Goal: Task Accomplishment & Management: Use online tool/utility

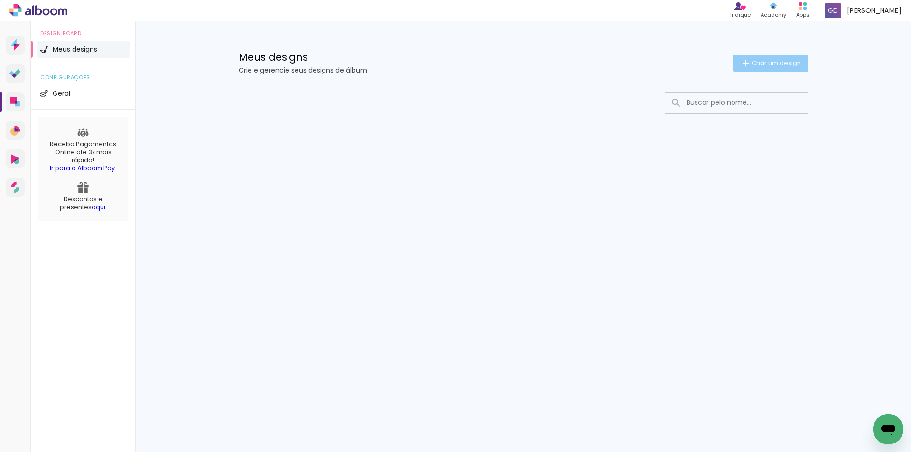
click at [776, 65] on span "Criar um design" at bounding box center [776, 63] width 49 height 6
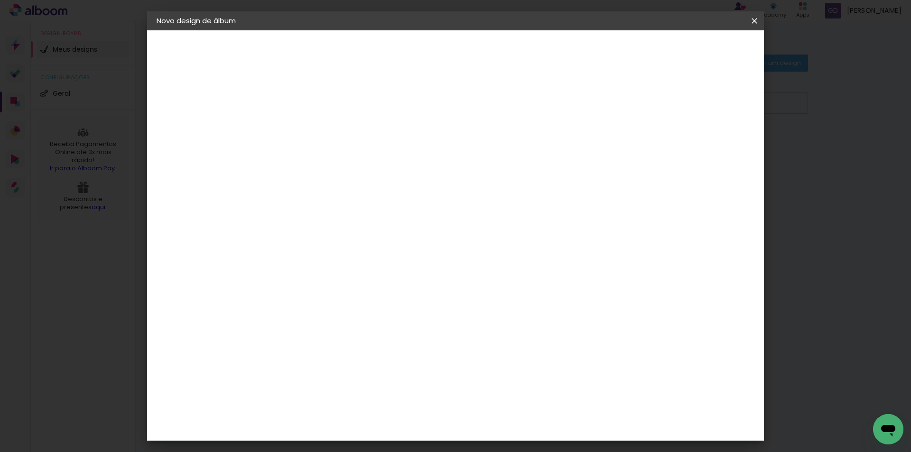
click at [312, 123] on input at bounding box center [312, 127] width 0 height 15
type input "DIOVANA 15 ANOS"
type paper-input "DIOVANA 15 ANOS"
click at [0, 0] on slot "Avançar" at bounding box center [0, 0] width 0 height 0
click at [384, 158] on div at bounding box center [336, 158] width 96 height 1
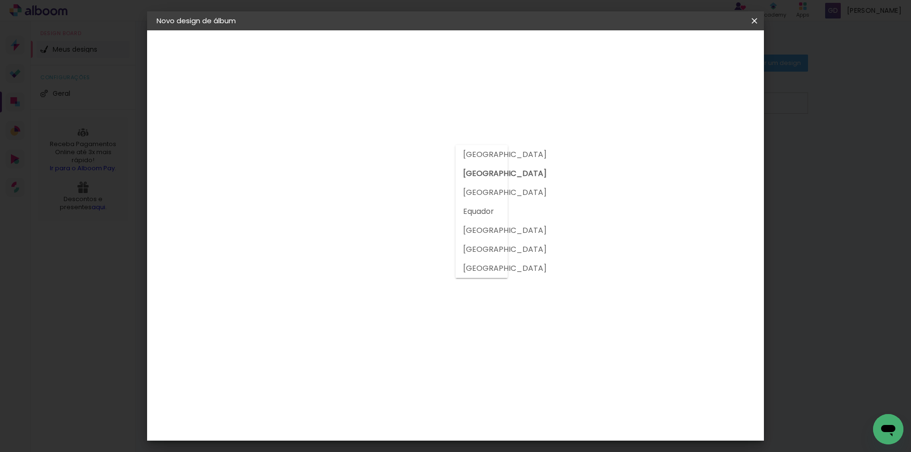
click at [384, 158] on div at bounding box center [336, 158] width 96 height 1
click at [490, 144] on paper-item "Tamanho Livre" at bounding box center [444, 144] width 91 height 21
click at [0, 0] on slot "Avançar" at bounding box center [0, 0] width 0 height 0
click at [425, 149] on span "cm" at bounding box center [428, 148] width 11 height 14
drag, startPoint x: 503, startPoint y: 395, endPoint x: 527, endPoint y: 397, distance: 24.3
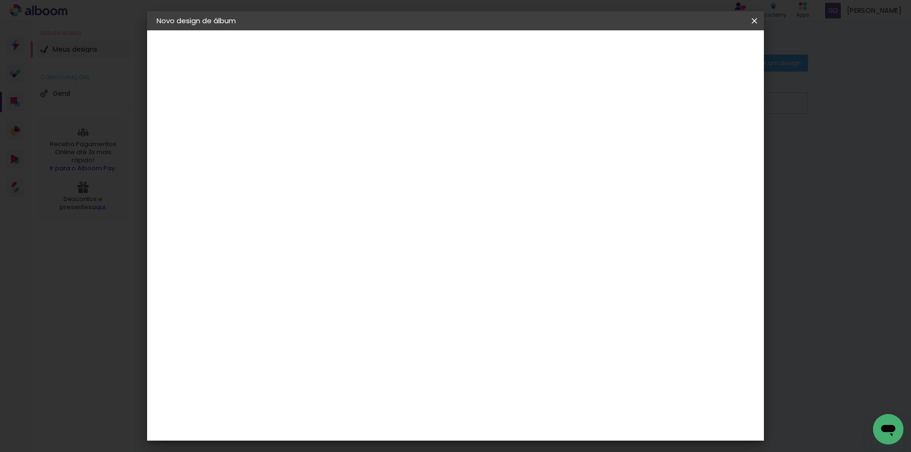
click at [527, 397] on div "60" at bounding box center [514, 396] width 36 height 14
type input "50"
type paper-input "50"
click at [420, 179] on div at bounding box center [403, 166] width 149 height 98
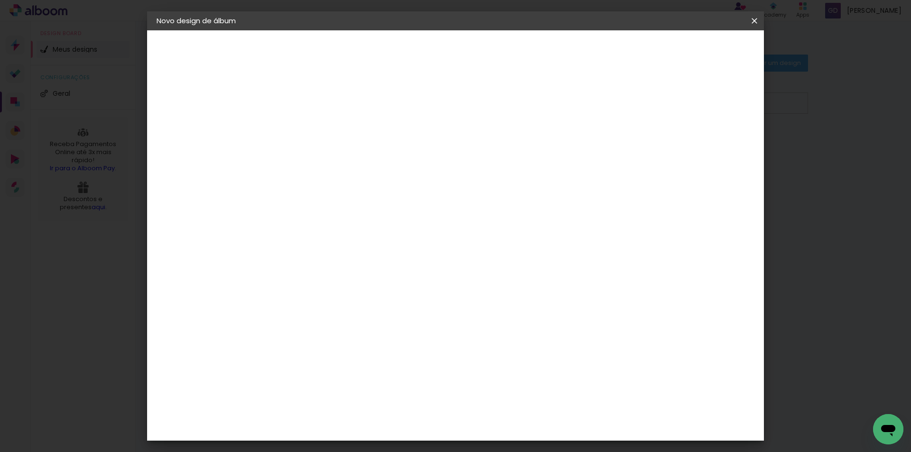
click at [705, 55] on paper-button "Iniciar design" at bounding box center [674, 50] width 62 height 16
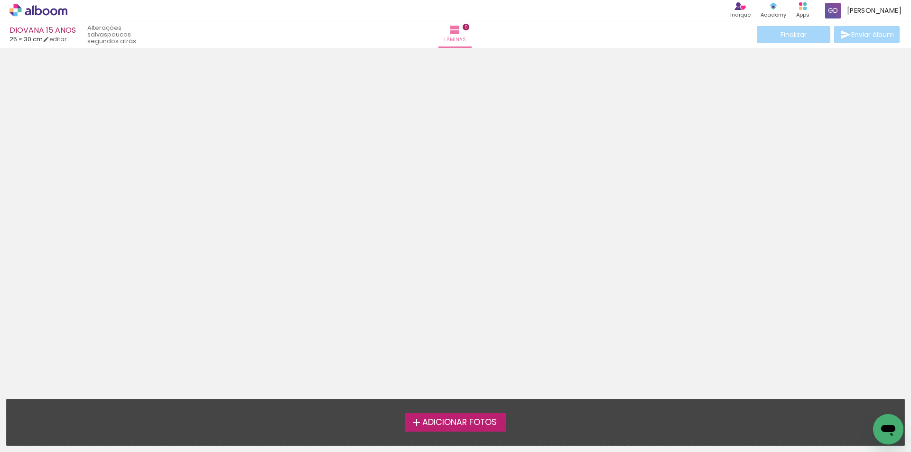
click at [450, 422] on span "Adicionar Fotos" at bounding box center [459, 423] width 75 height 9
click at [0, 0] on input "file" at bounding box center [0, 0] width 0 height 0
click at [439, 424] on span "Adicionar Fotos" at bounding box center [459, 423] width 75 height 9
click at [0, 0] on input "file" at bounding box center [0, 0] width 0 height 0
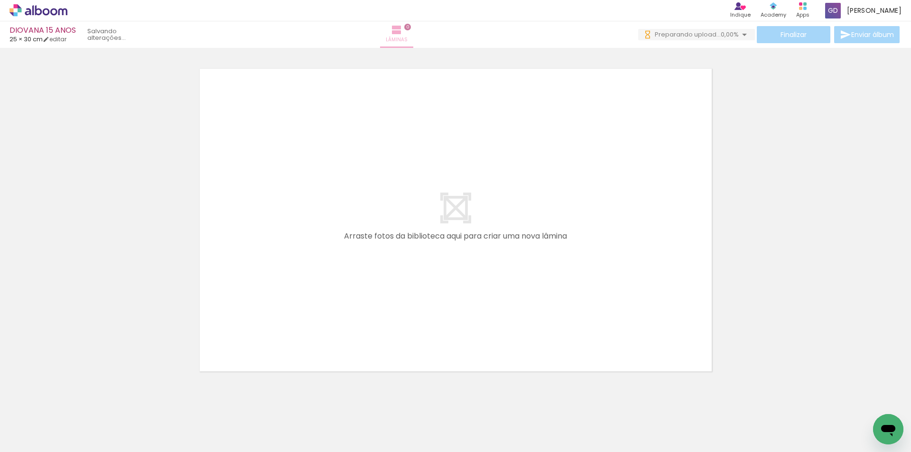
click at [408, 37] on span "Lâminas" at bounding box center [397, 40] width 22 height 9
click at [473, 171] on quentale-layouter at bounding box center [456, 220] width 524 height 314
click at [94, 429] on div at bounding box center [95, 419] width 47 height 31
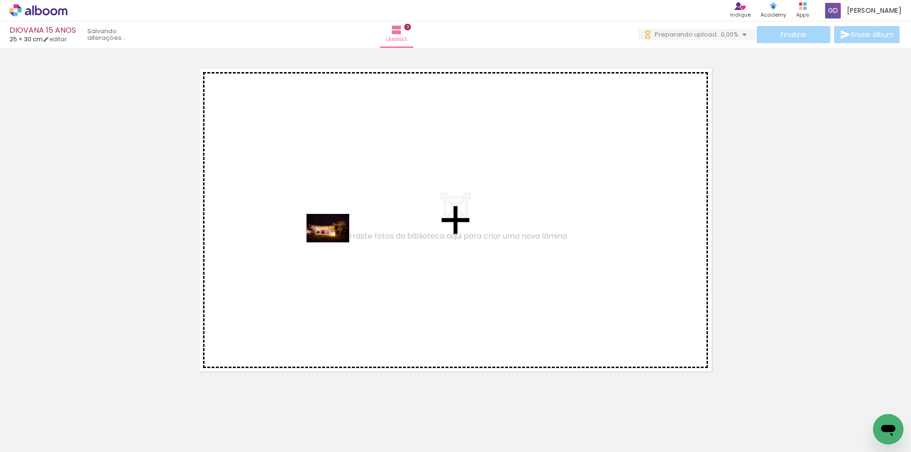
drag, startPoint x: 105, startPoint y: 419, endPoint x: 335, endPoint y: 243, distance: 289.7
click at [335, 243] on quentale-workspace at bounding box center [455, 226] width 911 height 452
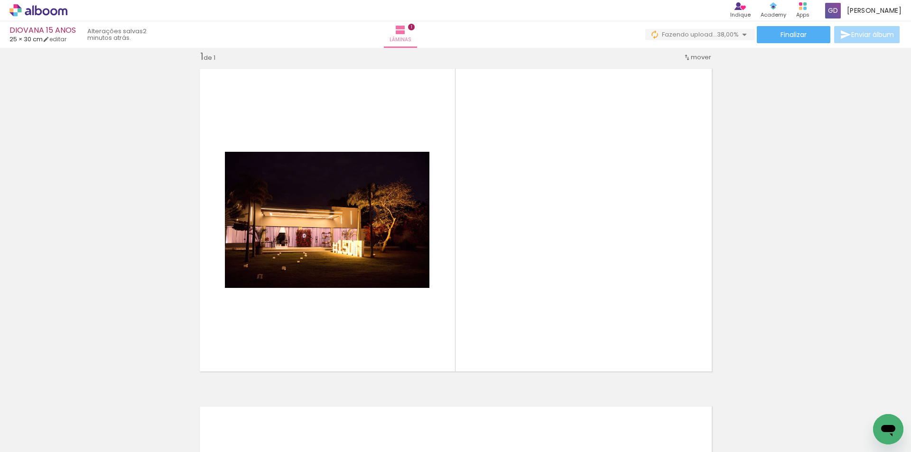
scroll to position [0, 1160]
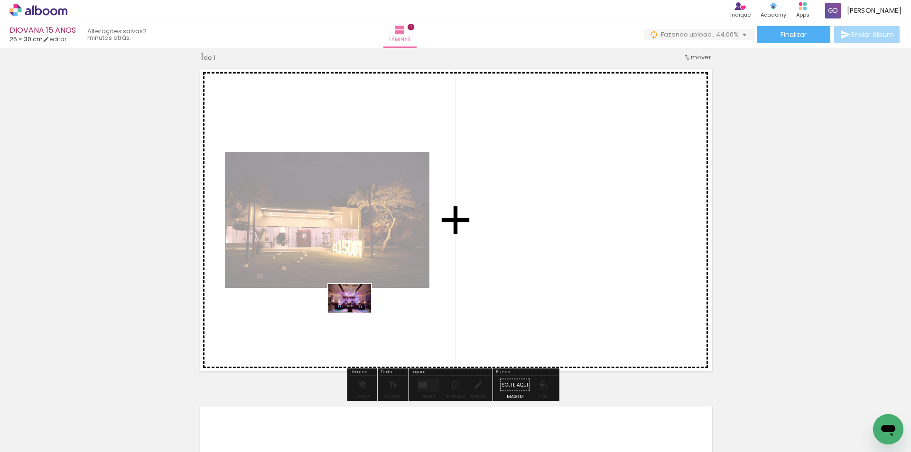
drag, startPoint x: 638, startPoint y: 425, endPoint x: 356, endPoint y: 321, distance: 301.1
click at [354, 317] on quentale-workspace at bounding box center [455, 226] width 911 height 452
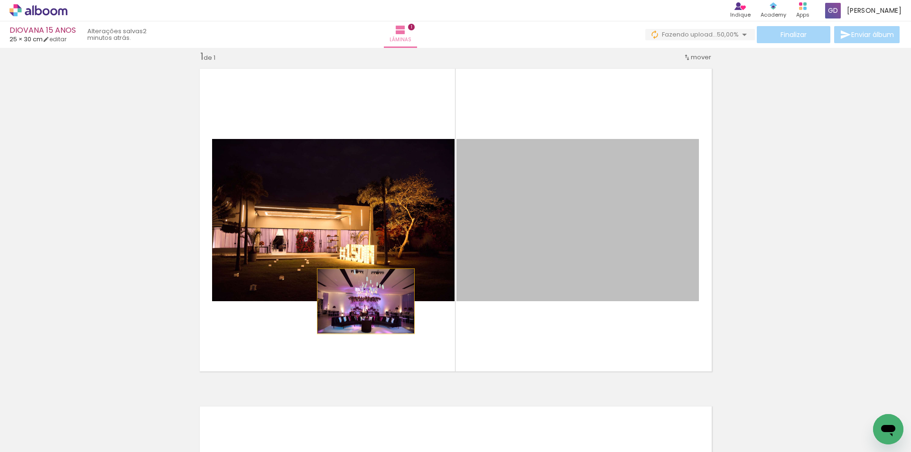
drag, startPoint x: 547, startPoint y: 264, endPoint x: 340, endPoint y: 301, distance: 210.3
click at [340, 301] on quentale-layouter at bounding box center [456, 220] width 524 height 314
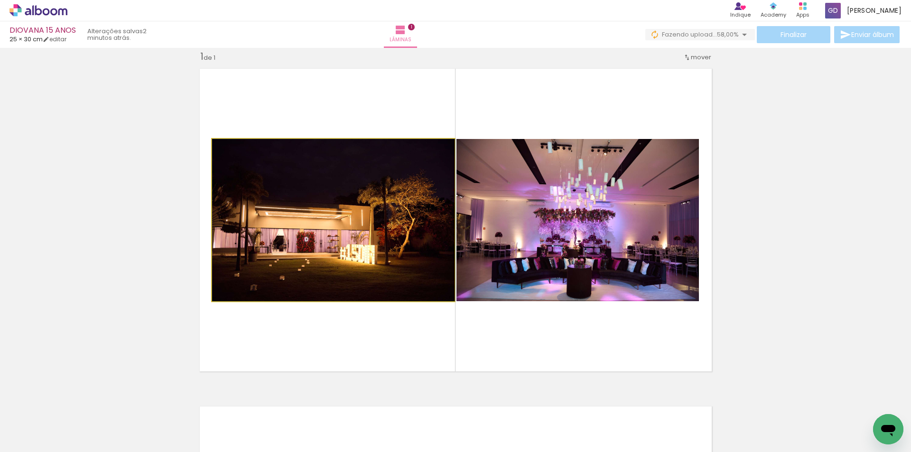
drag, startPoint x: 278, startPoint y: 193, endPoint x: 288, endPoint y: 134, distance: 59.7
click at [288, 134] on quentale-layouter at bounding box center [456, 220] width 524 height 314
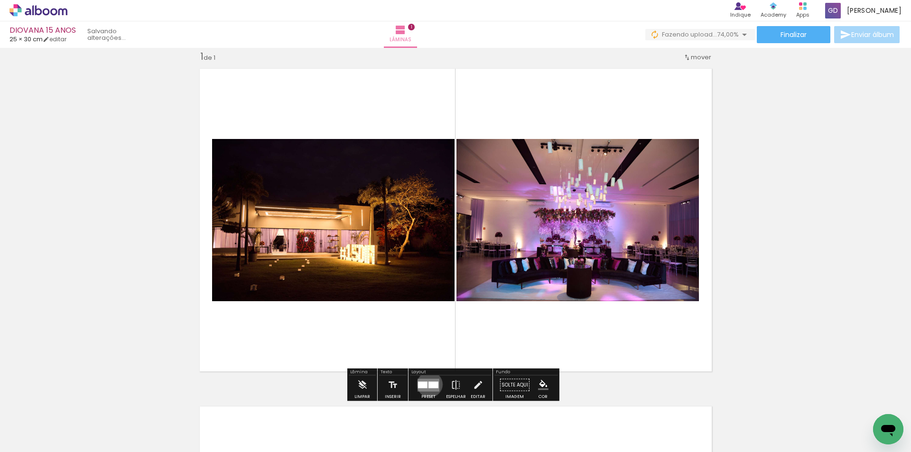
click at [429, 384] on div at bounding box center [434, 385] width 10 height 7
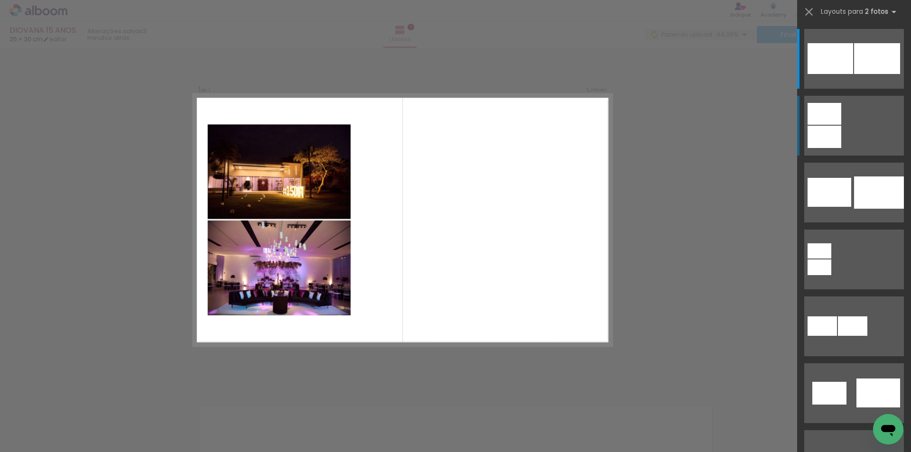
click at [859, 131] on quentale-layouter at bounding box center [854, 126] width 100 height 60
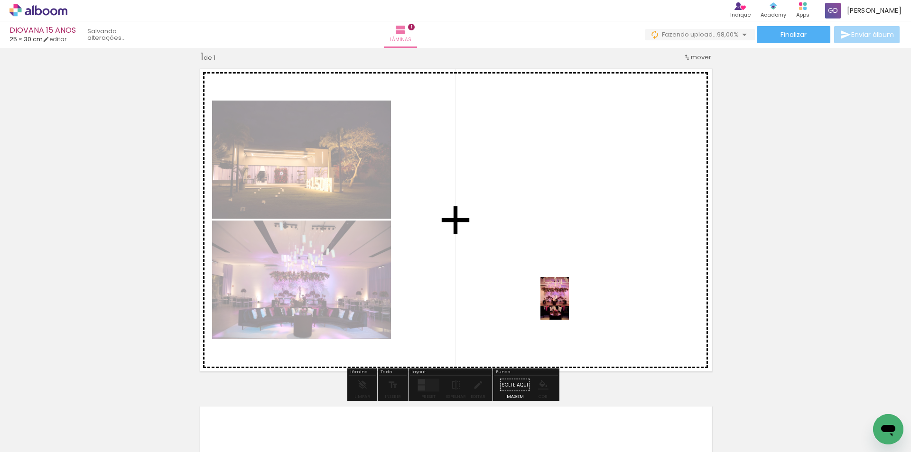
drag, startPoint x: 479, startPoint y: 426, endPoint x: 570, endPoint y: 287, distance: 166.0
click at [570, 287] on quentale-workspace at bounding box center [455, 226] width 911 height 452
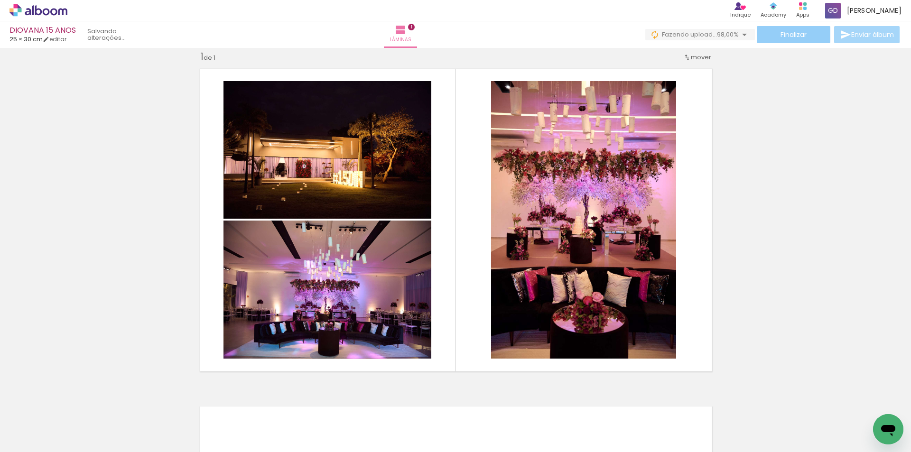
click at [789, 34] on span "Finalizar" at bounding box center [794, 34] width 26 height 7
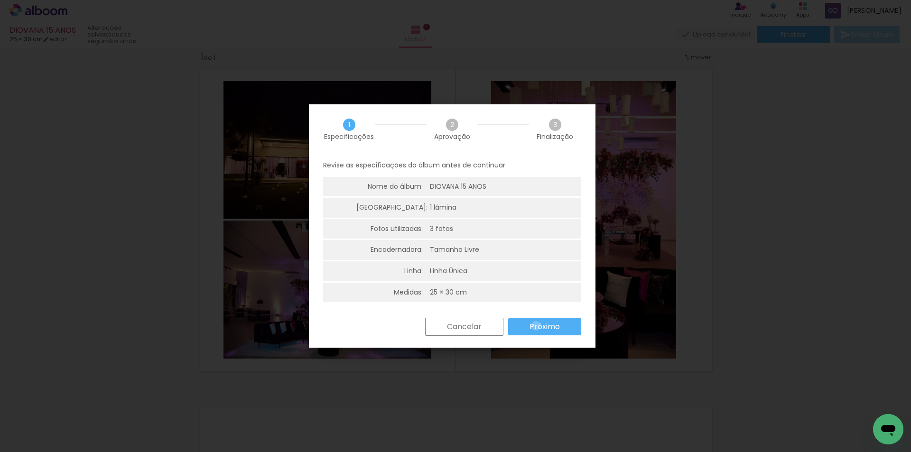
click at [0, 0] on slot "Próximo" at bounding box center [0, 0] width 0 height 0
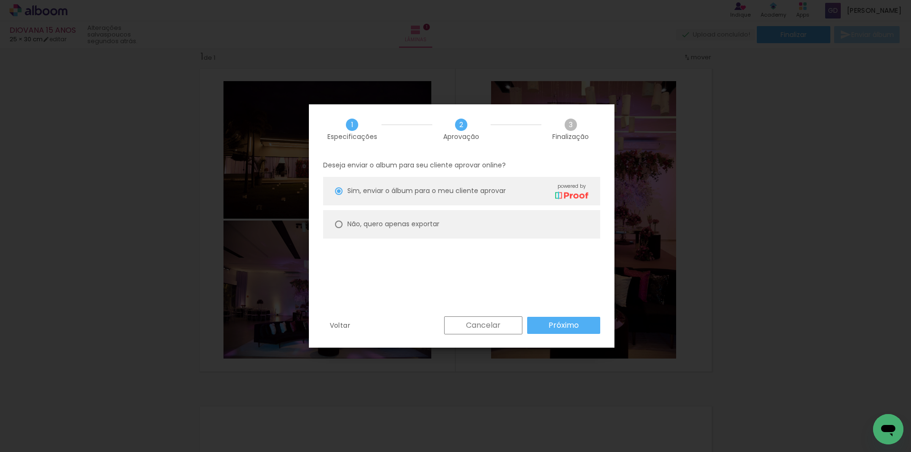
click at [338, 225] on div at bounding box center [339, 225] width 8 height 8
type paper-radio-button "on"
click at [0, 0] on slot "Próximo" at bounding box center [0, 0] width 0 height 0
type input "Alta, 300 DPI"
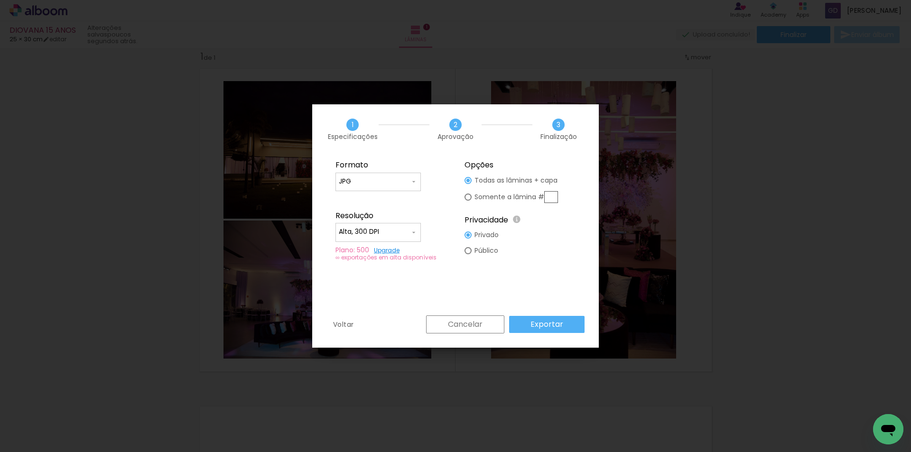
click at [402, 188] on paper-input-container "JPG" at bounding box center [378, 182] width 85 height 19
click at [402, 188] on paper-item "JPG" at bounding box center [378, 180] width 85 height 19
click at [470, 198] on div at bounding box center [468, 197] width 7 height 7
type paper-radio-button "on"
click at [399, 233] on input "Alta, 300 DPI" at bounding box center [374, 231] width 71 height 9
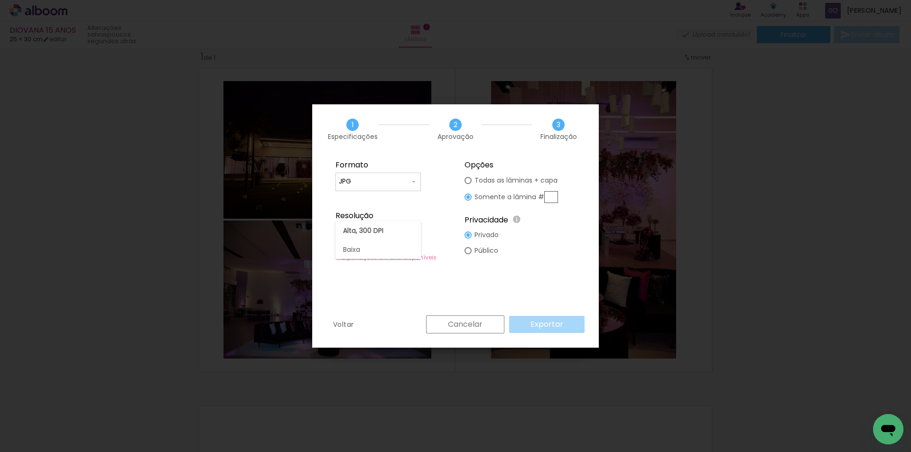
click at [399, 233] on paper-item "Alta, 300 DPI" at bounding box center [378, 230] width 85 height 19
click at [552, 197] on input "text" at bounding box center [551, 197] width 14 height 12
click at [467, 181] on div at bounding box center [468, 180] width 7 height 7
type paper-radio-button "on"
click at [467, 195] on div at bounding box center [468, 197] width 7 height 7
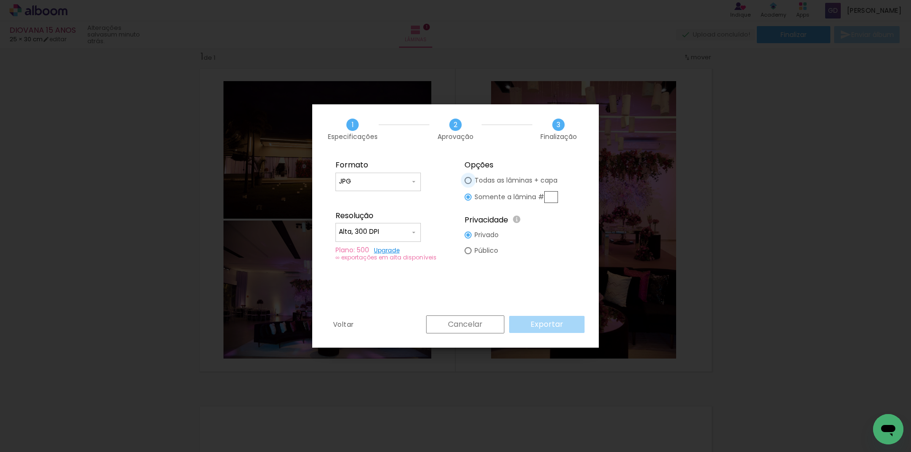
click at [470, 180] on div at bounding box center [468, 180] width 7 height 7
click at [0, 0] on slot "Exportar" at bounding box center [0, 0] width 0 height 0
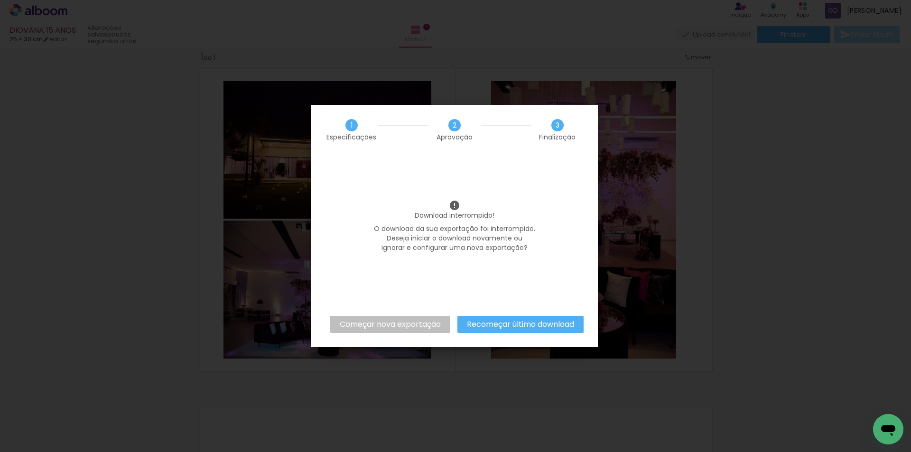
click at [0, 0] on slot "Recomeçar último download" at bounding box center [0, 0] width 0 height 0
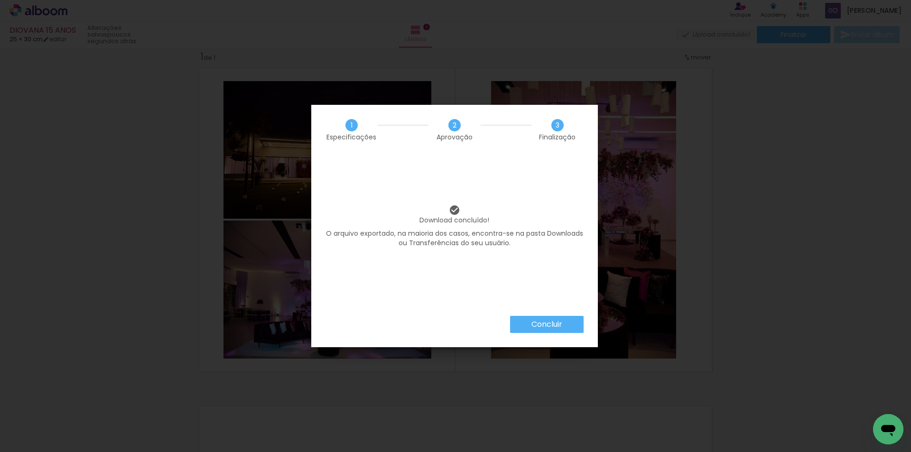
click at [0, 0] on slot "Concluir" at bounding box center [0, 0] width 0 height 0
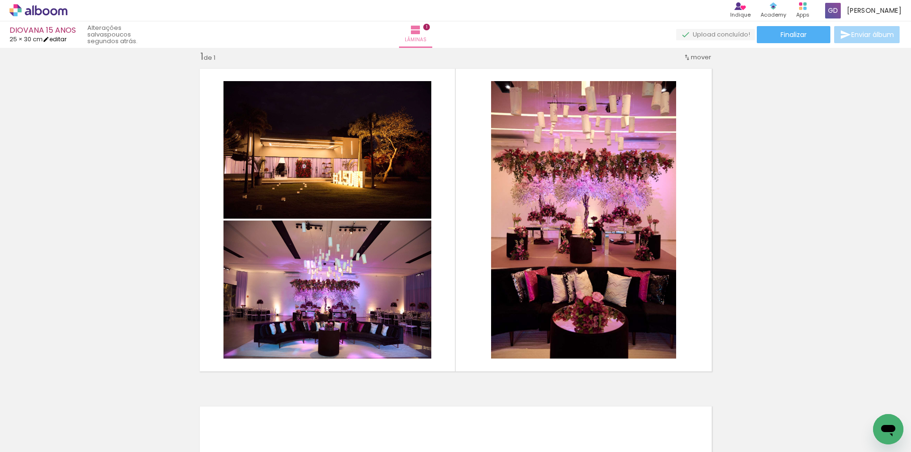
click at [55, 37] on link "editar" at bounding box center [55, 39] width 24 height 8
type input "30"
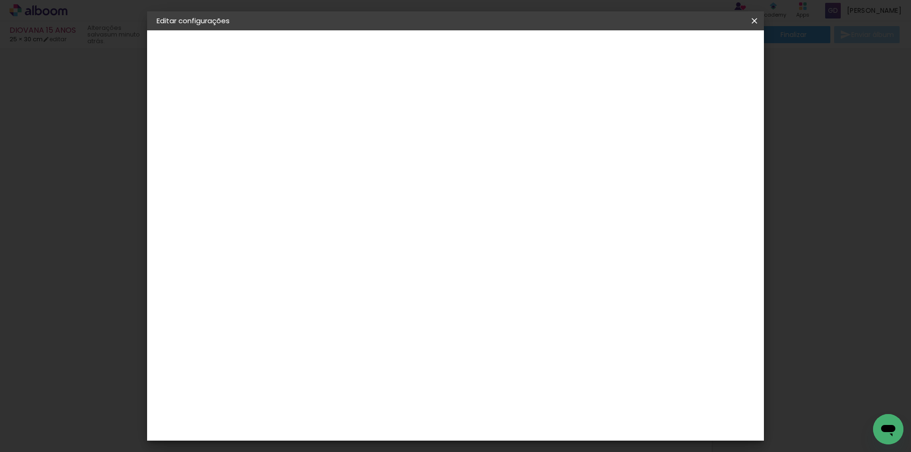
click at [205, 123] on paper-button "Tamanho livre" at bounding box center [209, 117] width 104 height 19
click at [490, 148] on paper-item "Tamanho Livre" at bounding box center [444, 144] width 91 height 21
click at [0, 0] on slot "Avançar" at bounding box center [0, 0] width 0 height 0
click at [0, 0] on slot "Voltar" at bounding box center [0, 0] width 0 height 0
click at [490, 147] on paper-item "Tamanho Livre" at bounding box center [444, 144] width 91 height 21
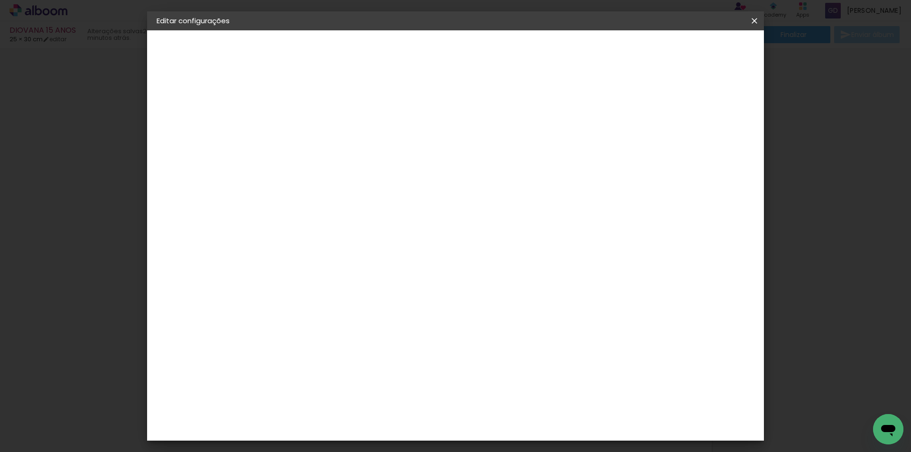
click at [0, 0] on slot "Avançar" at bounding box center [0, 0] width 0 height 0
click at [434, 149] on span "cm" at bounding box center [428, 148] width 11 height 14
drag, startPoint x: 424, startPoint y: 149, endPoint x: 380, endPoint y: 147, distance: 44.6
click at [380, 147] on div "25 cm" at bounding box center [420, 149] width 187 height 24
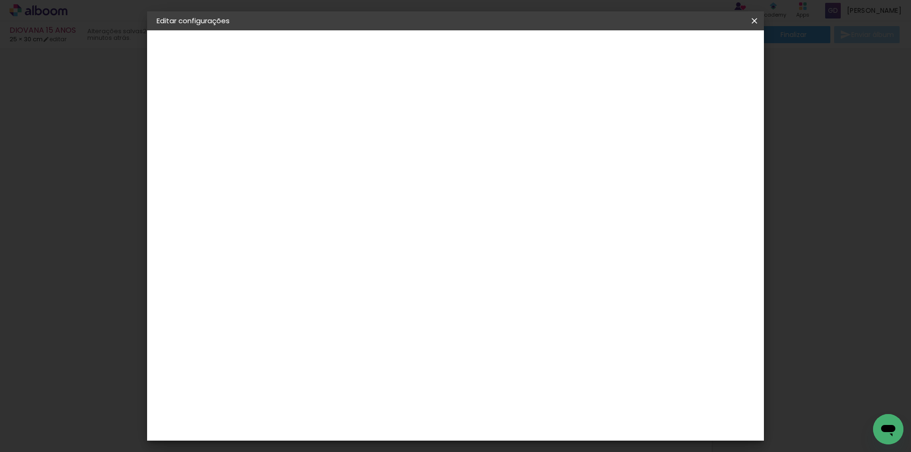
drag, startPoint x: 519, startPoint y: 344, endPoint x: 476, endPoint y: 342, distance: 42.8
click at [479, 342] on div "cm" at bounding box center [513, 343] width 373 height 33
type input "20"
type paper-input "20"
drag, startPoint x: 405, startPoint y: 285, endPoint x: 409, endPoint y: 294, distance: 9.2
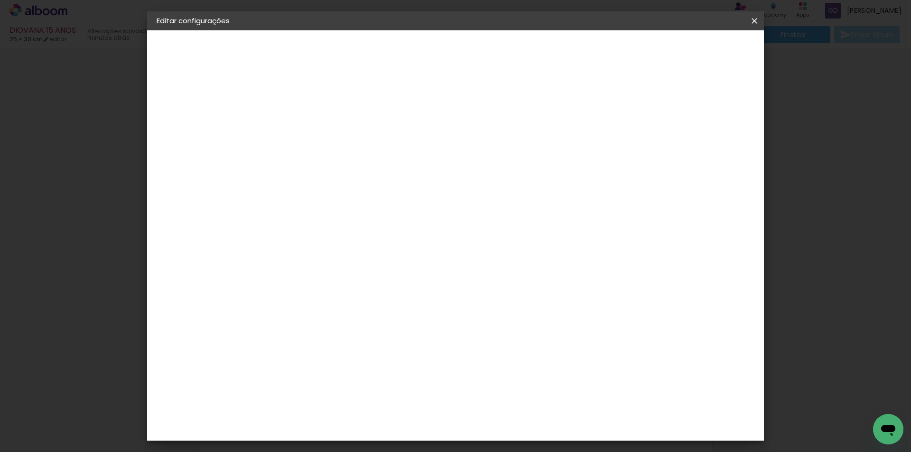
click at [408, 293] on div "cm" at bounding box center [411, 289] width 11 height 14
click at [409, 293] on div "cm" at bounding box center [411, 289] width 11 height 14
drag, startPoint x: 410, startPoint y: 291, endPoint x: 422, endPoint y: 291, distance: 11.9
click at [422, 291] on div "cm" at bounding box center [399, 289] width 47 height 224
click at [416, 290] on div "cm" at bounding box center [411, 289] width 11 height 14
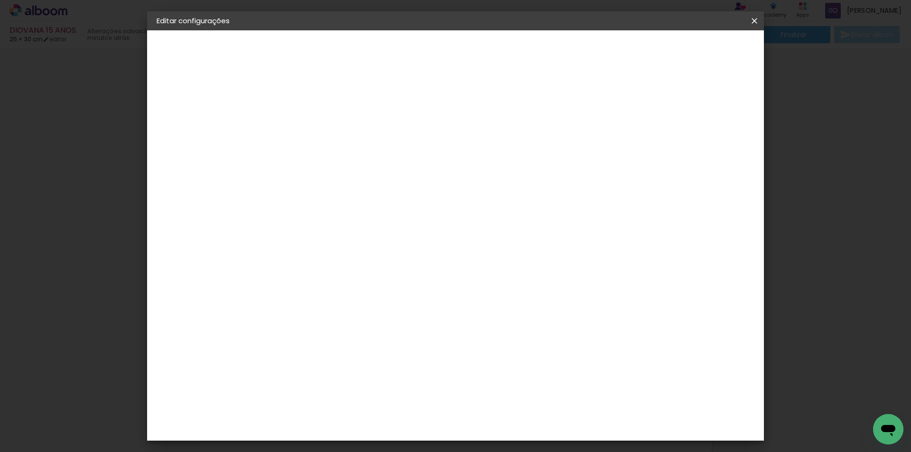
click at [0, 0] on slot "Voltar" at bounding box center [0, 0] width 0 height 0
click at [756, 19] on iron-icon at bounding box center [754, 20] width 11 height 9
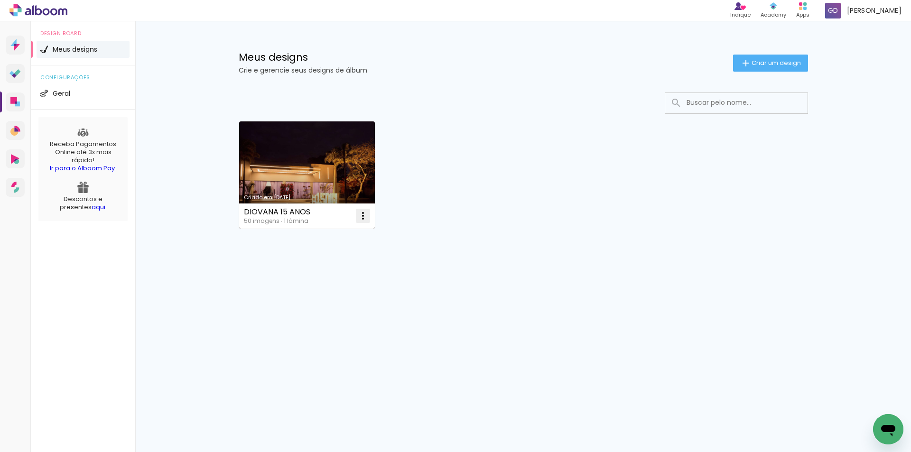
click at [365, 219] on iron-icon at bounding box center [362, 215] width 11 height 11
click at [335, 280] on paper-item "Excluir" at bounding box center [326, 278] width 94 height 19
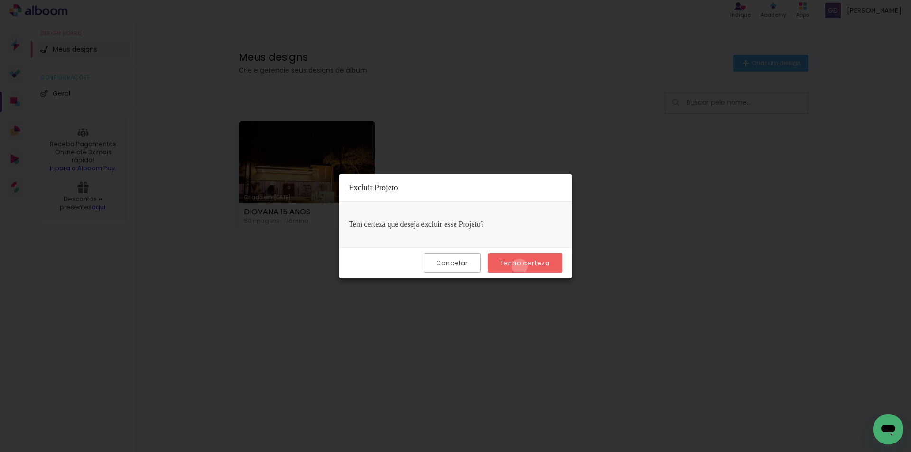
click at [0, 0] on slot "Tenho certeza" at bounding box center [0, 0] width 0 height 0
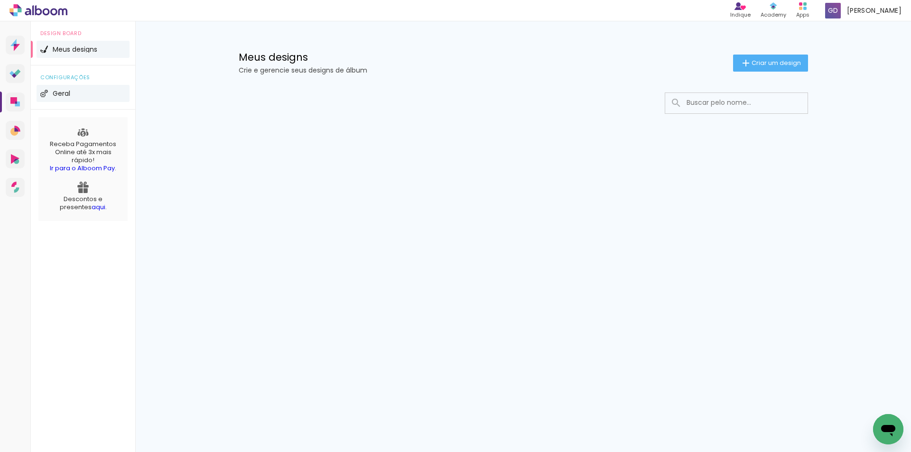
click at [67, 93] on span "Geral" at bounding box center [62, 93] width 18 height 7
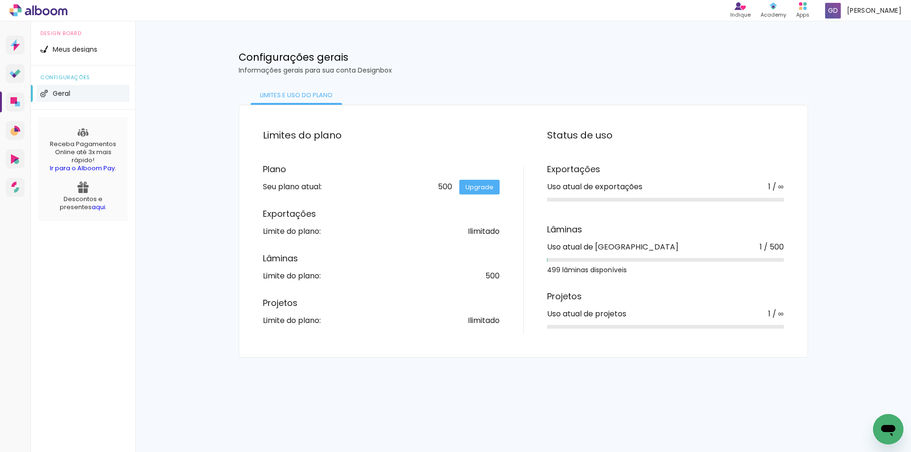
click at [487, 190] on link "Upgrade" at bounding box center [479, 187] width 40 height 15
drag, startPoint x: 486, startPoint y: 276, endPoint x: 510, endPoint y: 278, distance: 23.8
click at [510, 278] on div "Plano Seu plano atual: 500 Upgrade Exportações Limite do plano: Ilimitado Lâmin…" at bounding box center [393, 244] width 261 height 159
click at [458, 285] on div "Plano Seu plano atual: 500 Upgrade Exportações Limite do plano: Ilimitado Lâmin…" at bounding box center [393, 244] width 261 height 159
click at [16, 130] on icon at bounding box center [16, 130] width 4 height 4
